Goal: Information Seeking & Learning: Learn about a topic

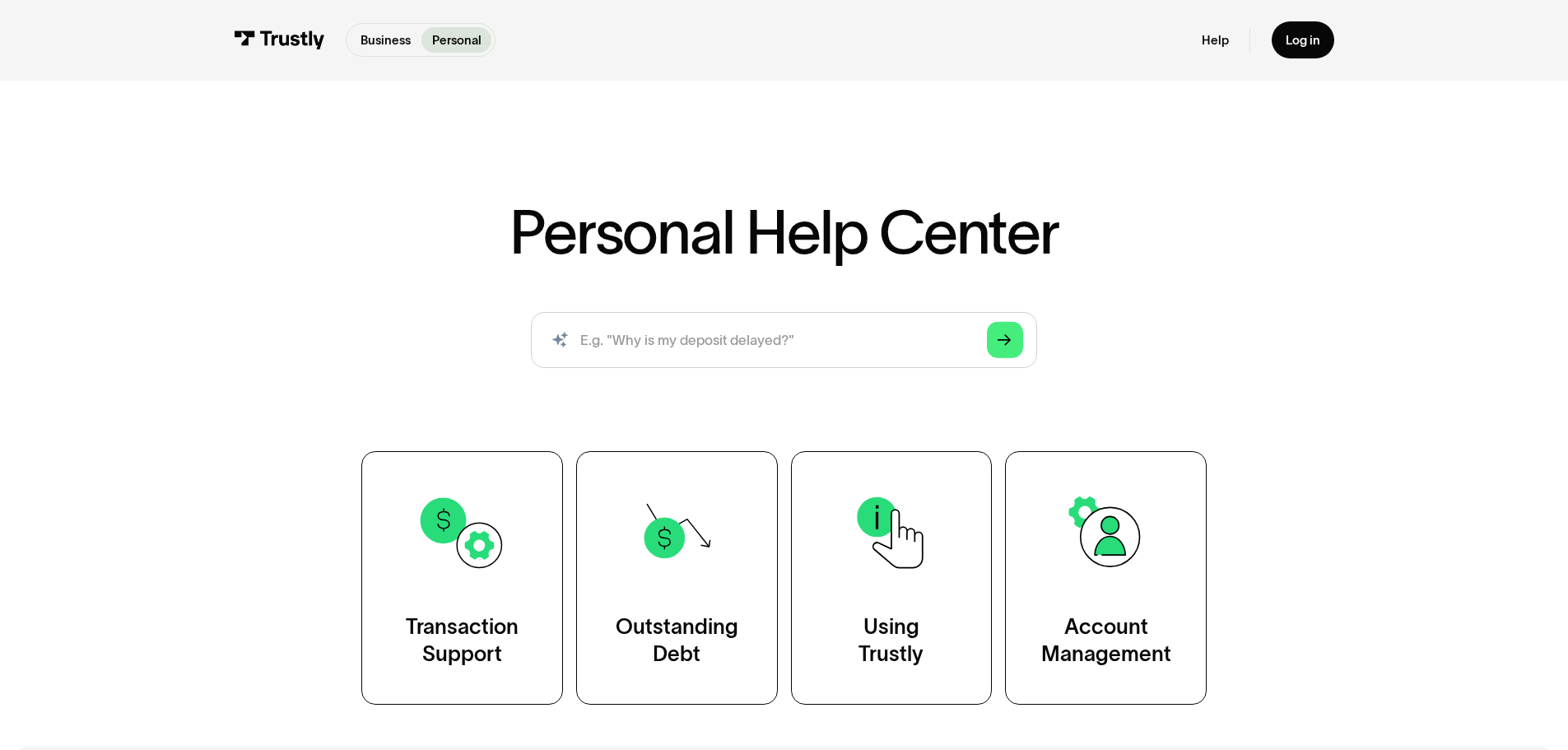
scroll to position [82, 0]
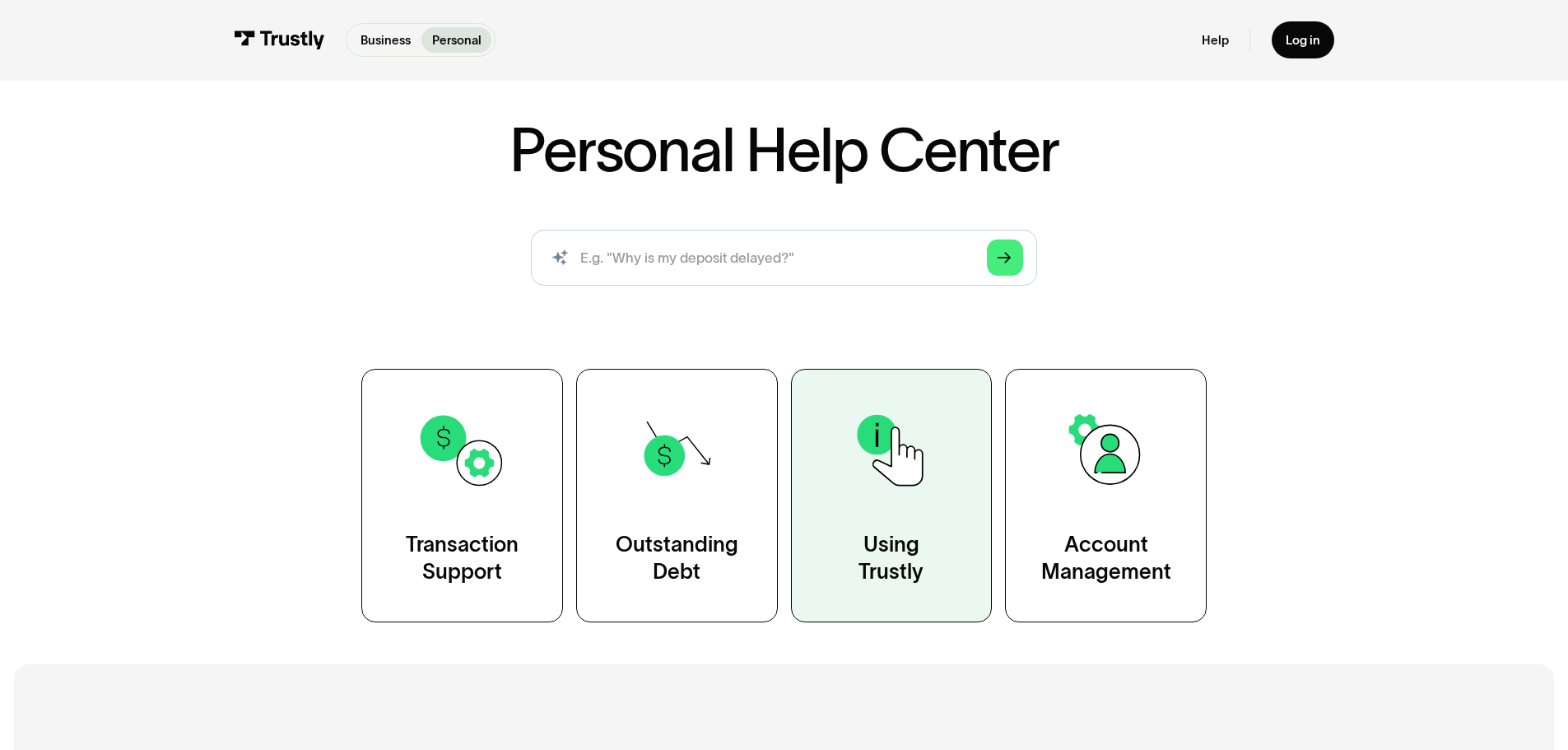
click at [910, 520] on link "Using Trustly" at bounding box center [891, 495] width 202 height 253
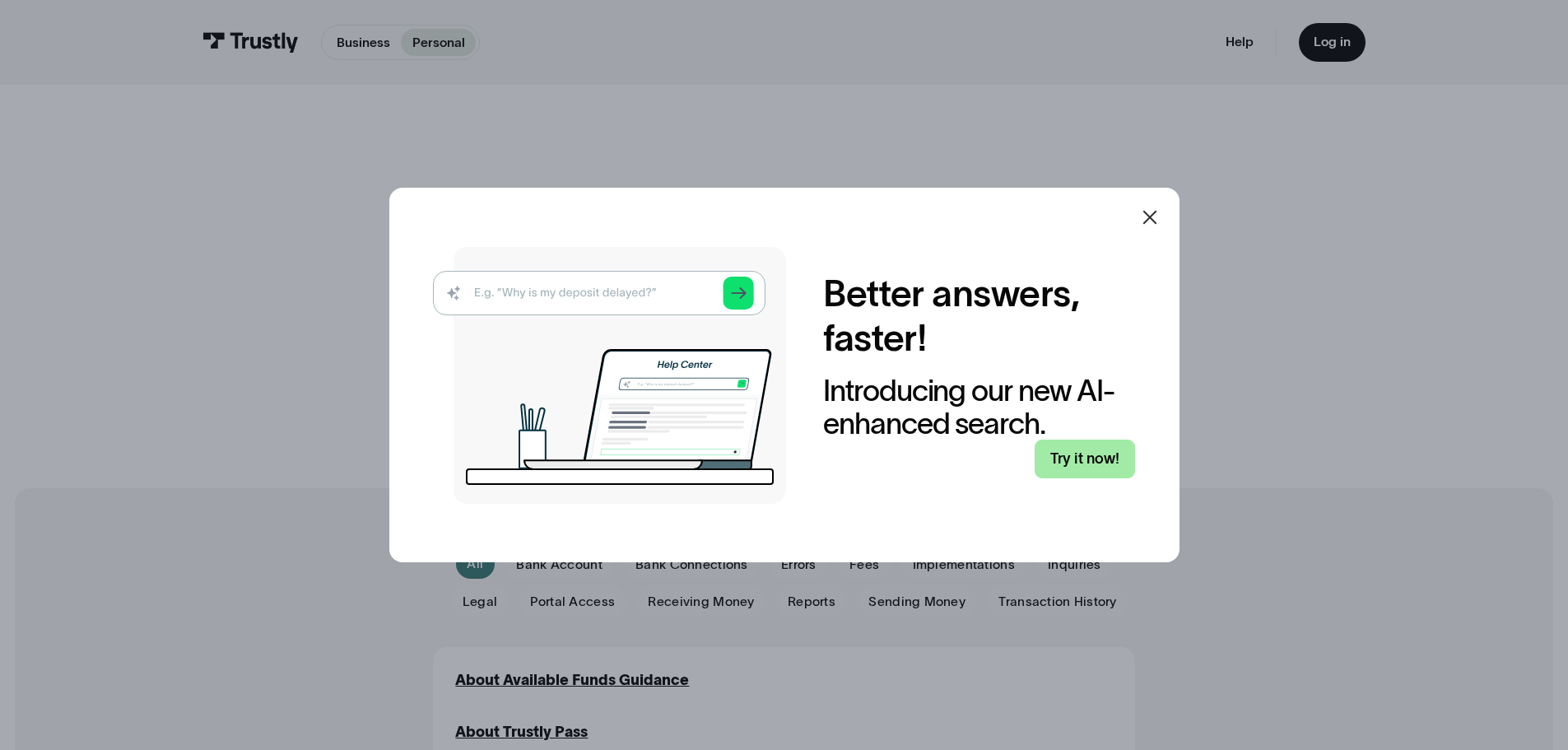
click at [1034, 440] on link "Try it now!" at bounding box center [1084, 459] width 100 height 39
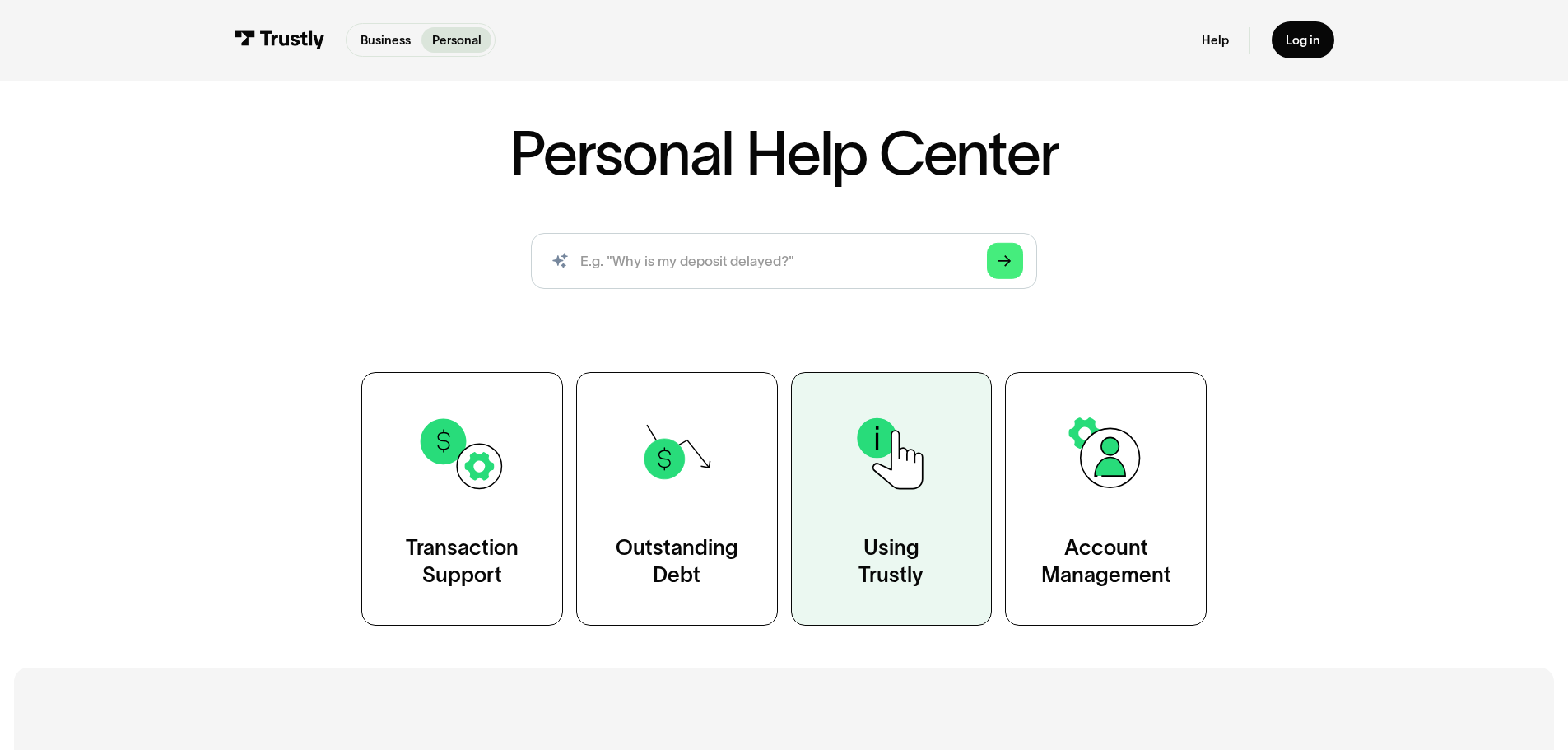
scroll to position [165, 0]
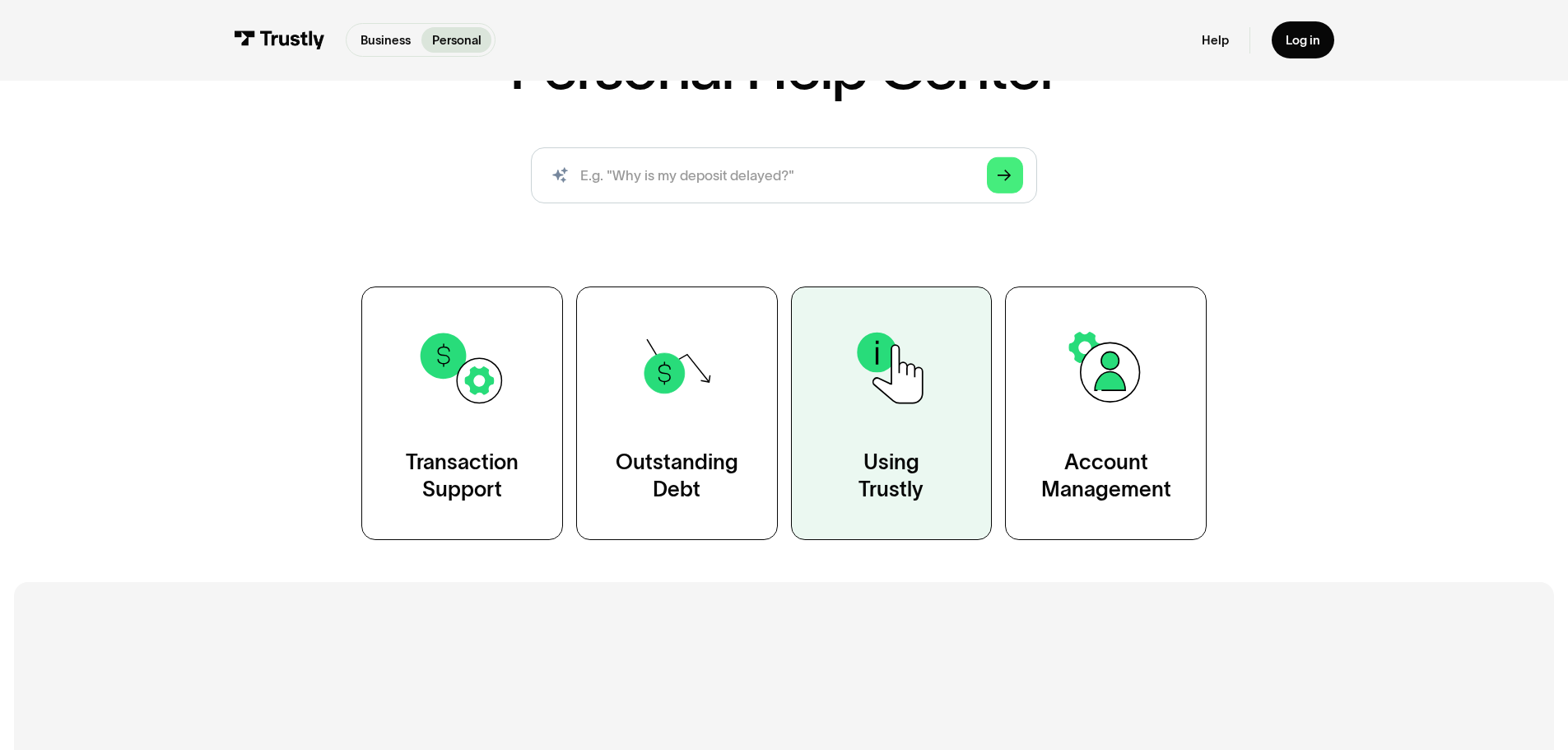
click at [921, 454] on div "Using Trustly" at bounding box center [891, 477] width 65 height 56
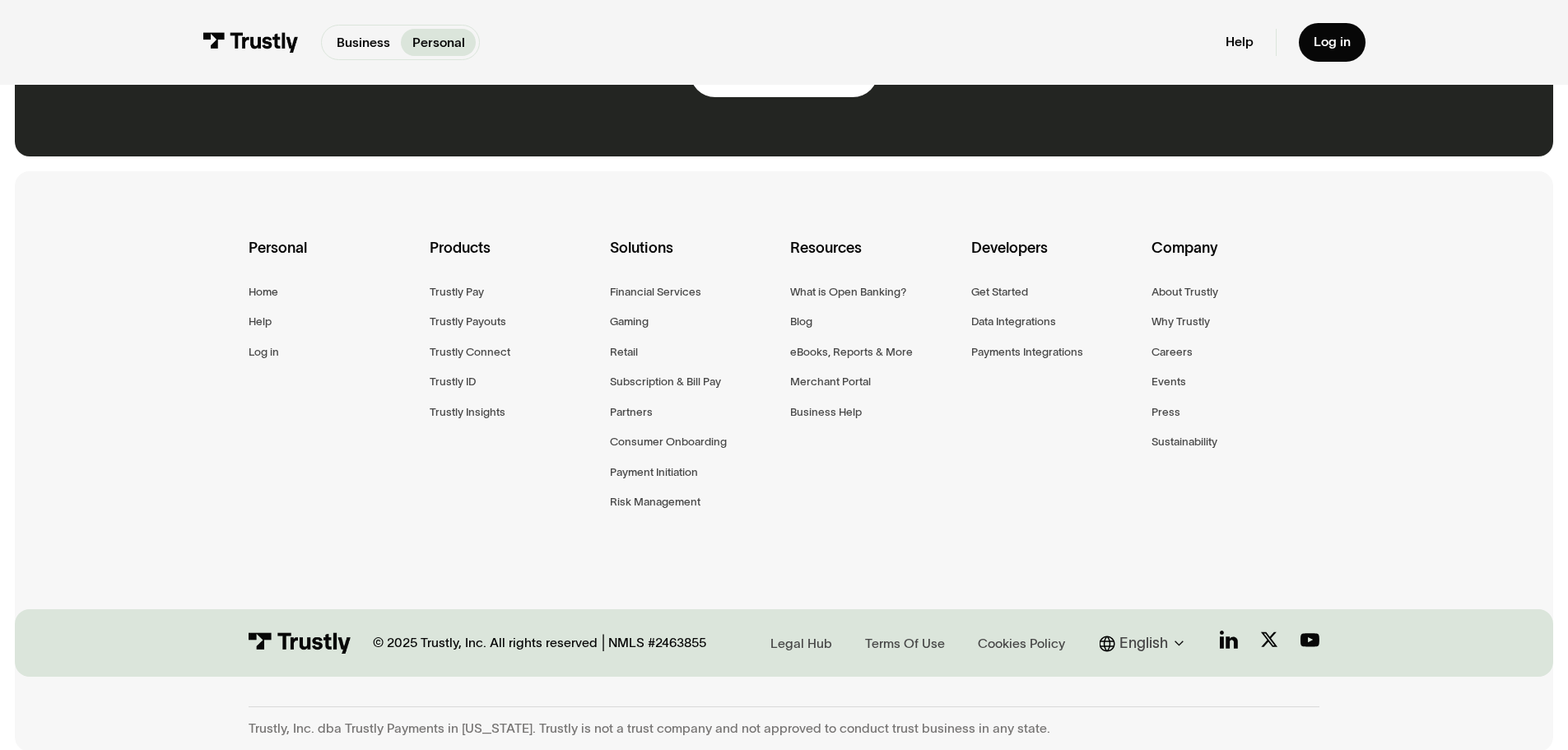
scroll to position [2482, 0]
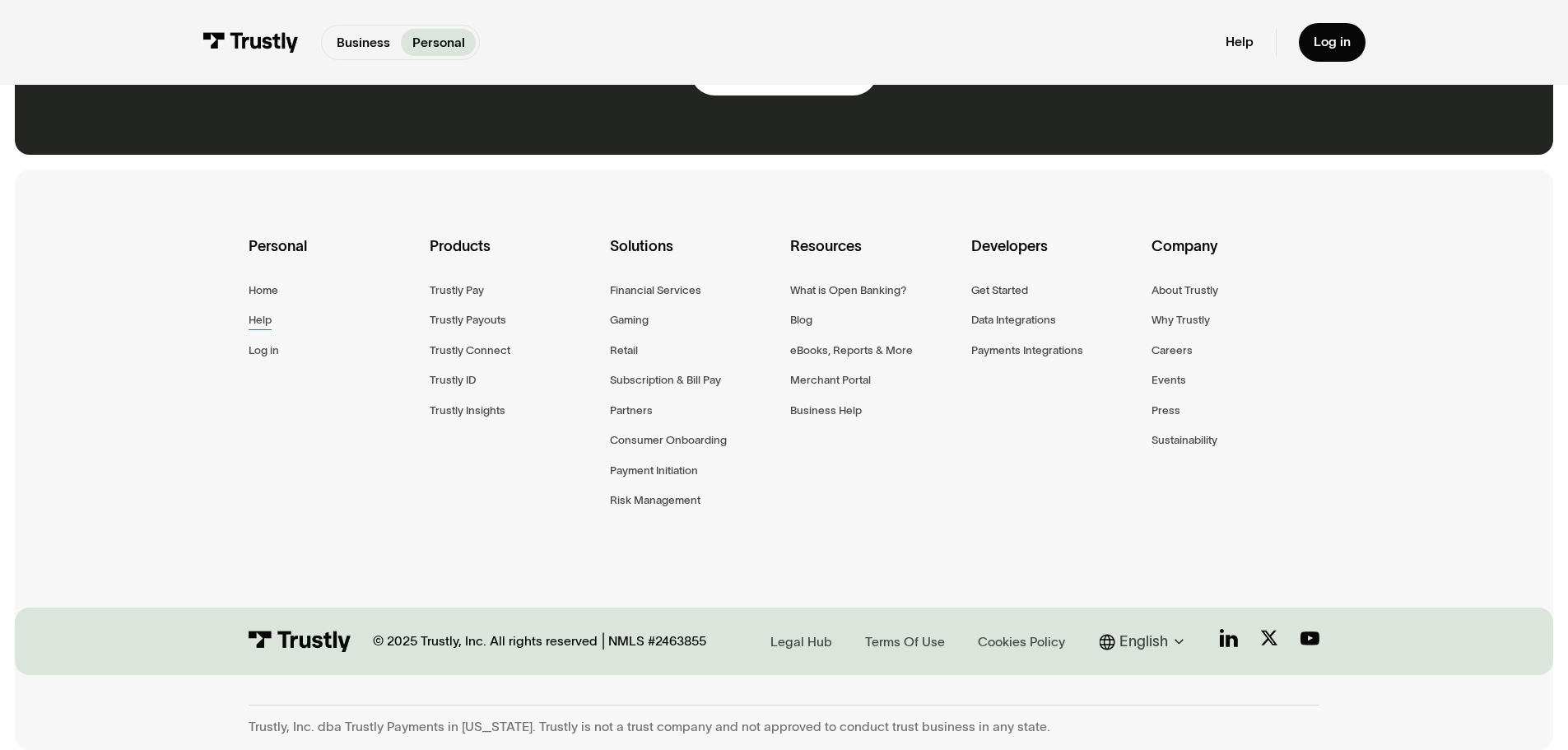
click at [263, 317] on div "Help" at bounding box center [260, 319] width 23 height 19
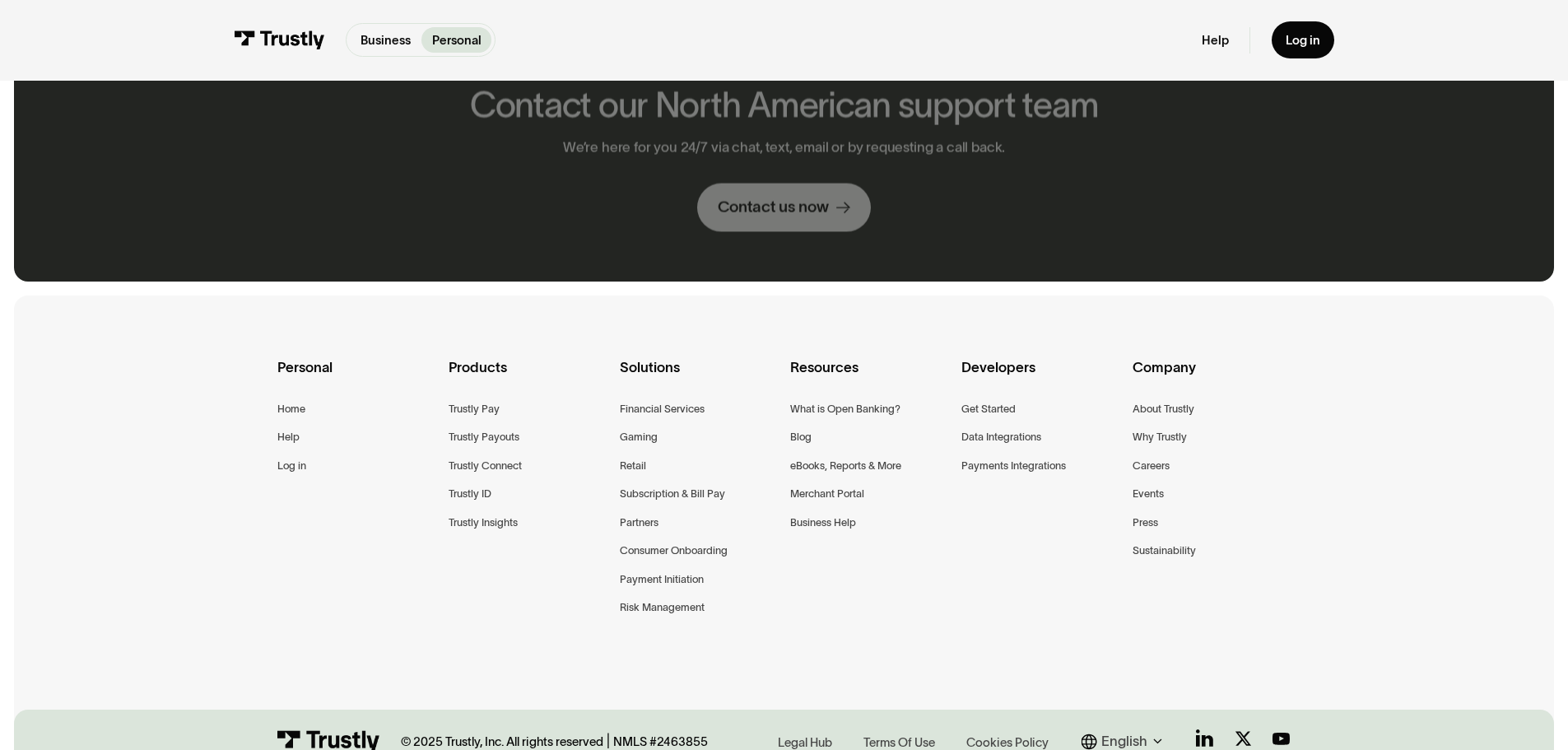
scroll to position [1283, 0]
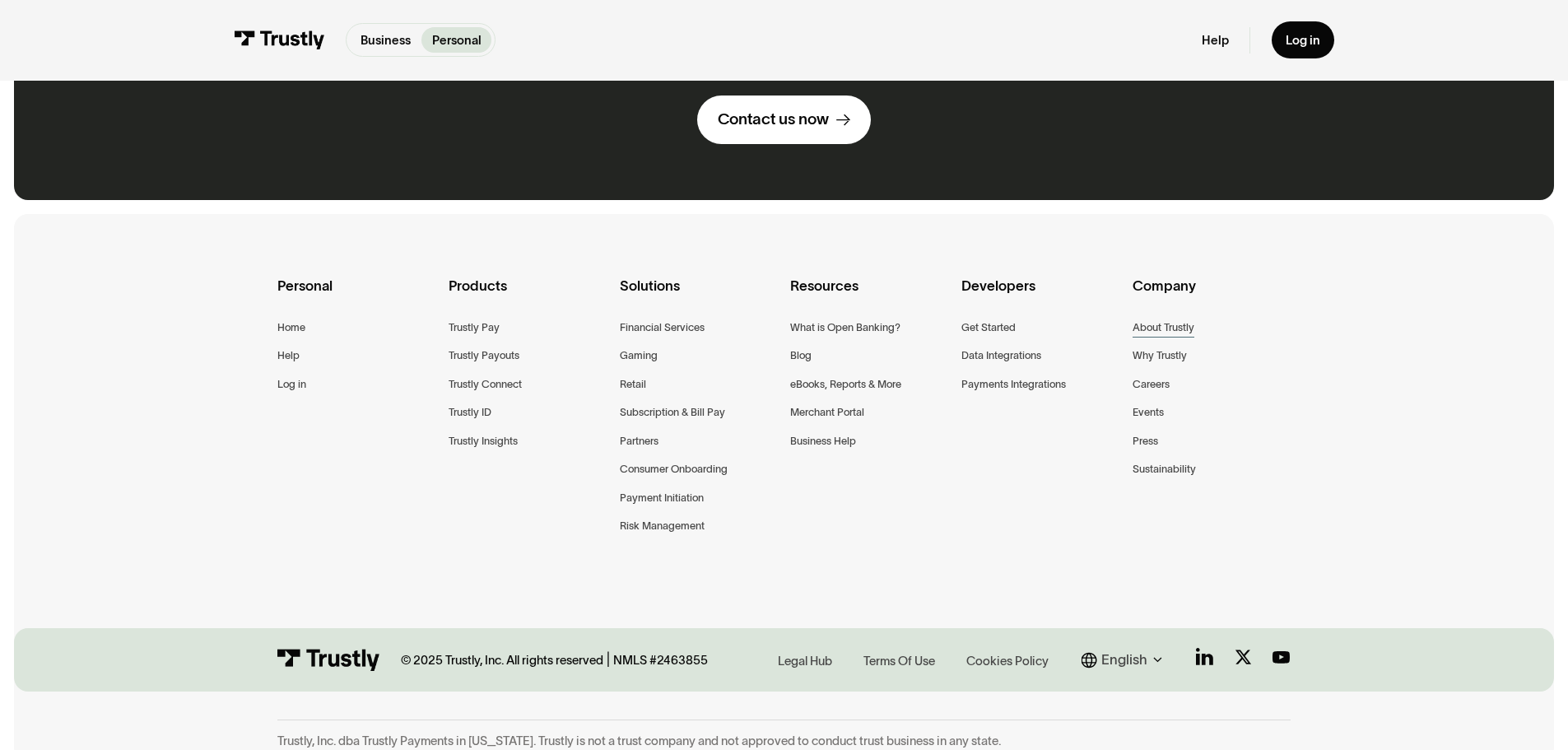
click at [1177, 319] on div "About Trustly" at bounding box center [1164, 328] width 62 height 19
